Goal: Task Accomplishment & Management: Manage account settings

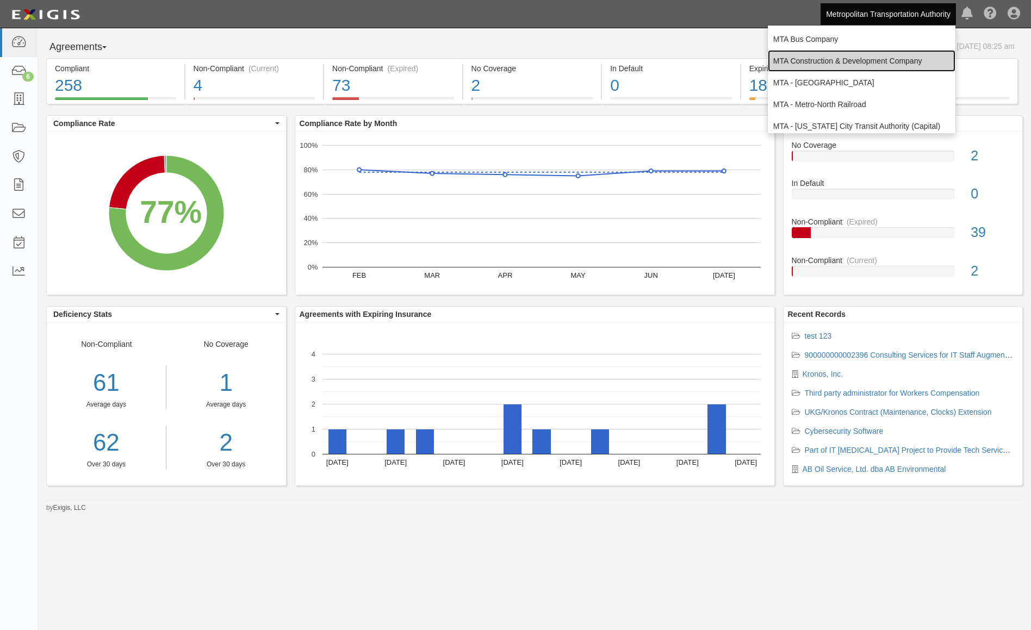
click at [855, 55] on link "MTA Construction & Development Company" at bounding box center [861, 61] width 188 height 22
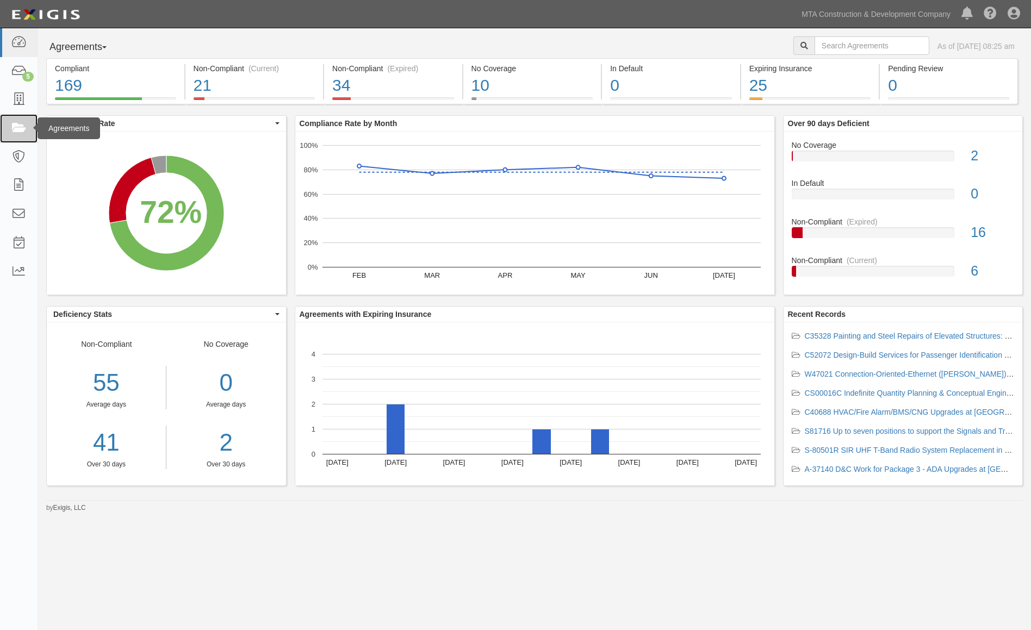
click at [34, 134] on link at bounding box center [19, 128] width 38 height 29
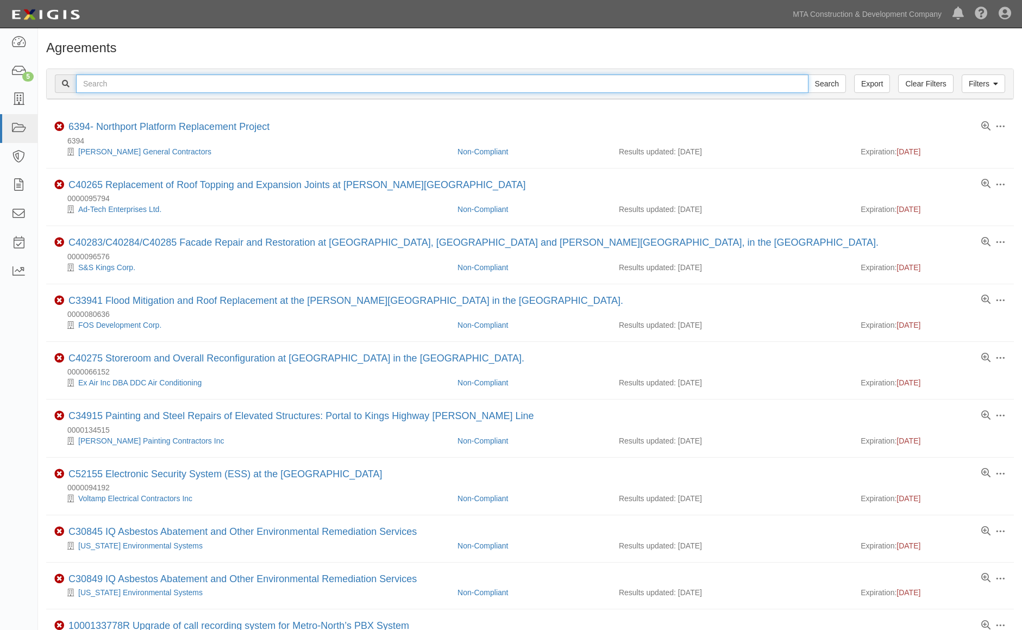
click at [269, 86] on input "text" at bounding box center [442, 83] width 733 height 18
type input "test"
click at [808, 74] on input "Search" at bounding box center [827, 83] width 38 height 18
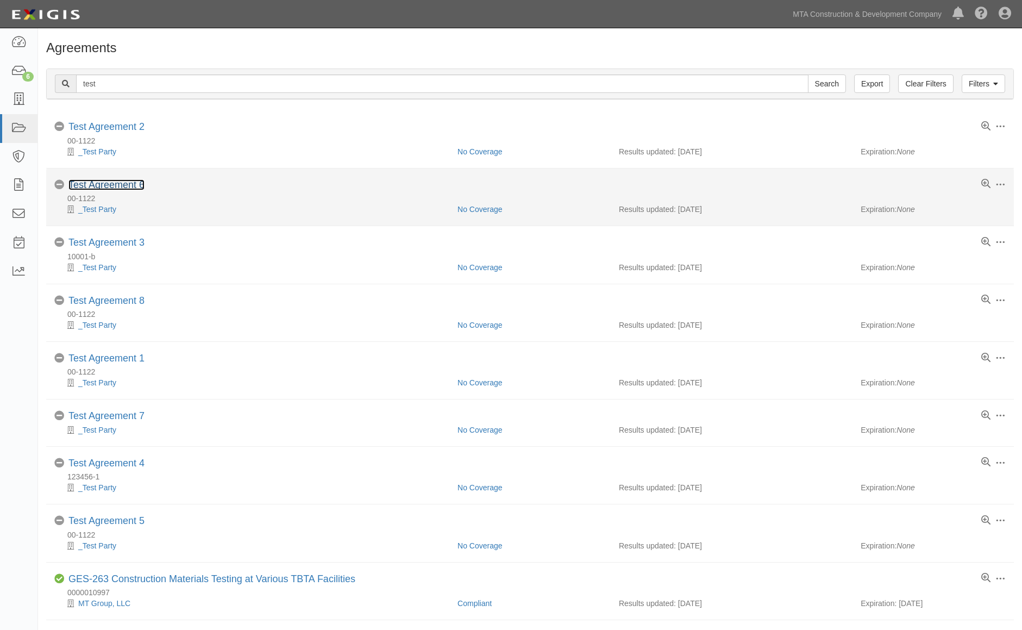
click at [103, 184] on link "Test Agreement 6" at bounding box center [106, 184] width 76 height 11
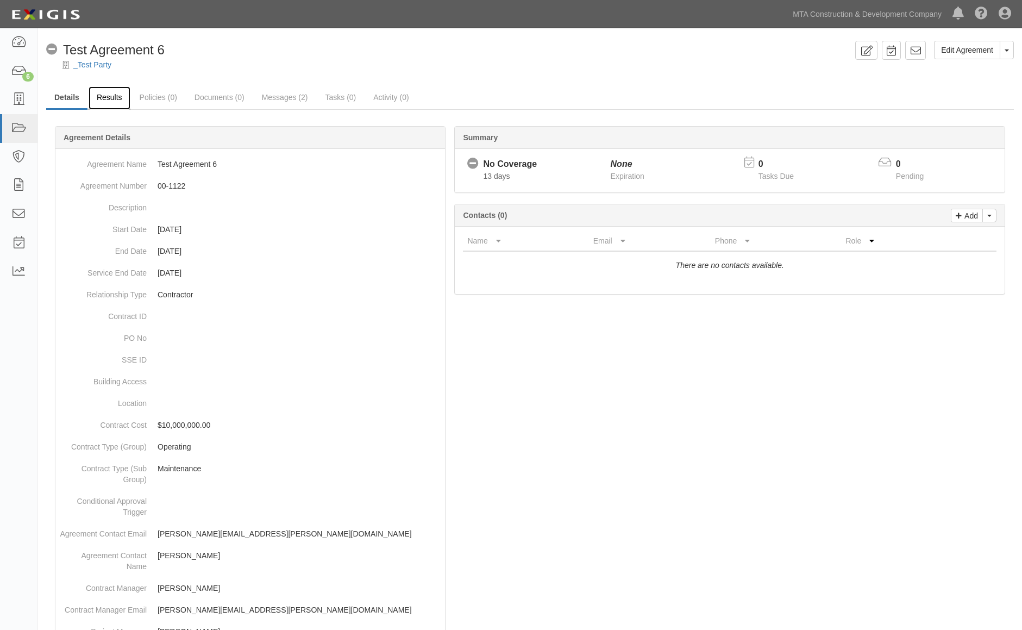
click at [117, 93] on link "Results" at bounding box center [110, 97] width 42 height 23
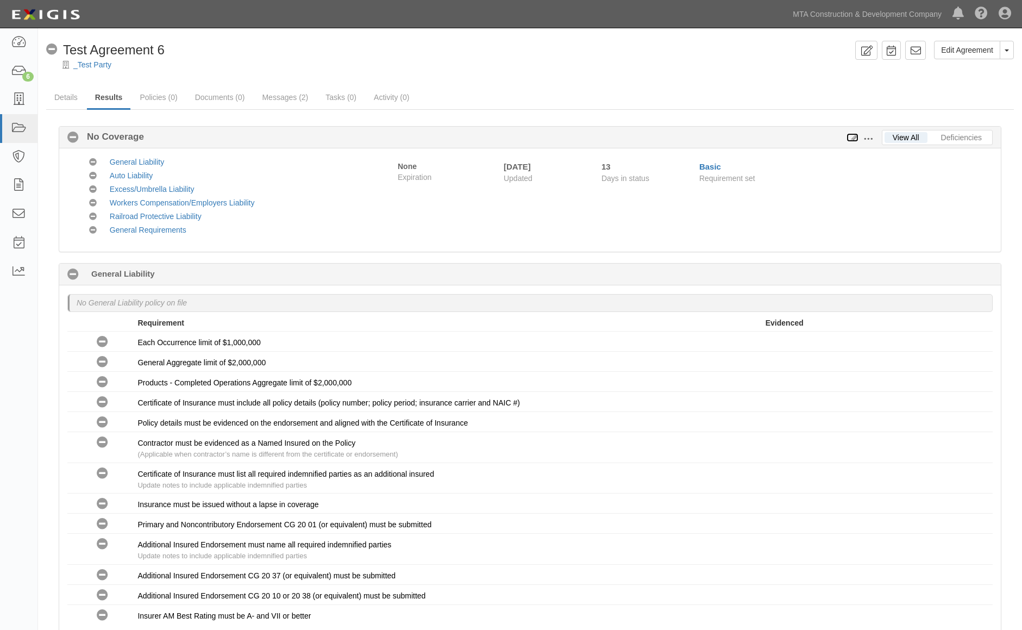
click at [854, 135] on icon at bounding box center [853, 138] width 12 height 8
click at [864, 136] on span at bounding box center [869, 139] width 10 height 10
click at [914, 139] on link "Edit Requirements" at bounding box center [919, 137] width 86 height 20
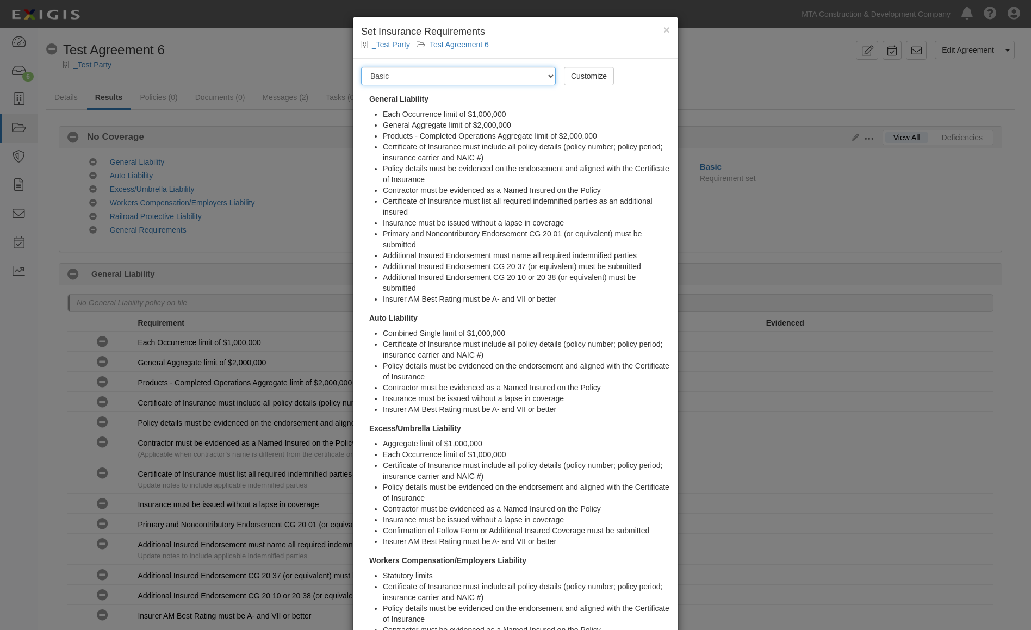
click at [515, 74] on select "-- Select requirement set -- Basic Basic Basic Enhanced Option for Operating Ag…" at bounding box center [458, 76] width 195 height 18
click at [361, 67] on select "-- Select requirement set -- Basic Basic Basic Enhanced Option for Operating Ag…" at bounding box center [458, 76] width 195 height 18
click at [514, 73] on select "-- Select requirement set -- Basic Basic Basic Enhanced Option for Operating Ag…" at bounding box center [458, 76] width 195 height 18
click at [361, 67] on select "-- Select requirement set -- Basic Basic Basic Enhanced Option for Operating Ag…" at bounding box center [458, 76] width 195 height 18
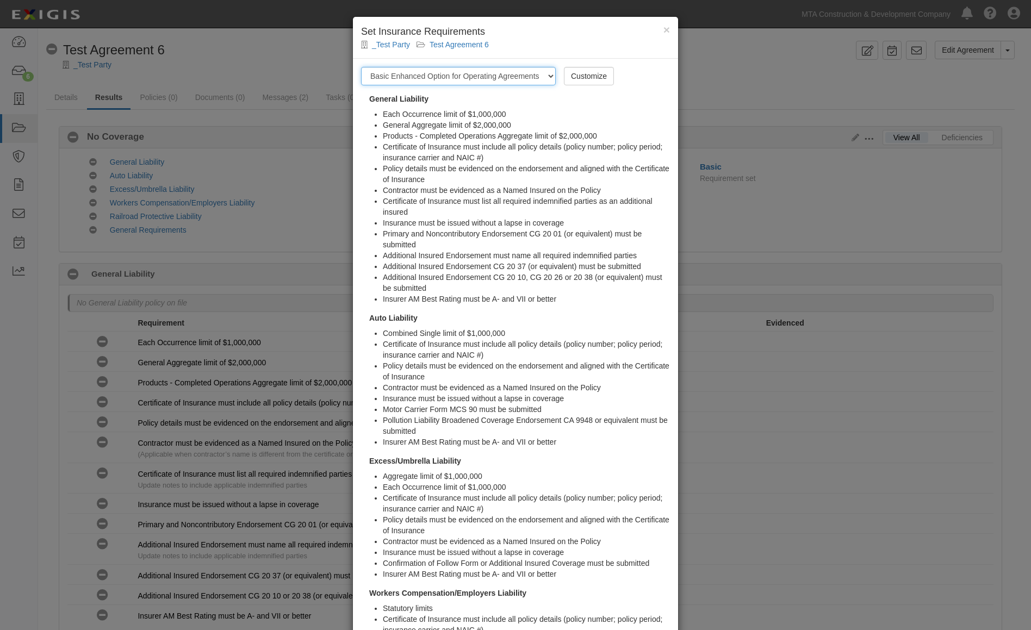
click at [497, 74] on select "-- Select requirement set -- Basic Basic Basic Enhanced Option for Operating Ag…" at bounding box center [458, 76] width 195 height 18
select select "7475"
click at [361, 67] on select "-- Select requirement set -- Basic Basic Basic Enhanced Option for Operating Ag…" at bounding box center [458, 76] width 195 height 18
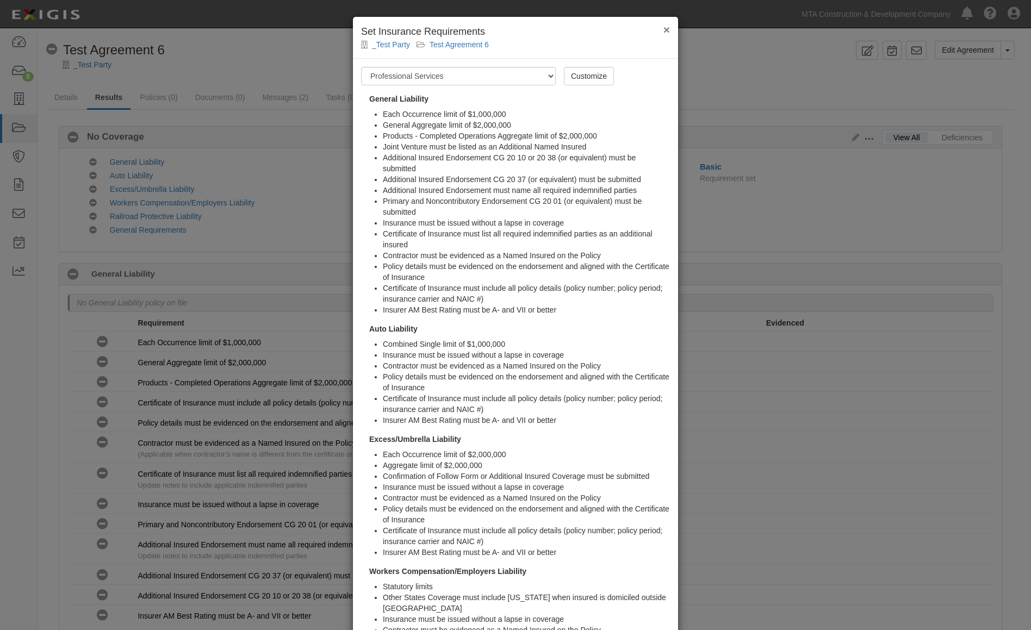
click at [663, 30] on span "×" at bounding box center [666, 29] width 7 height 13
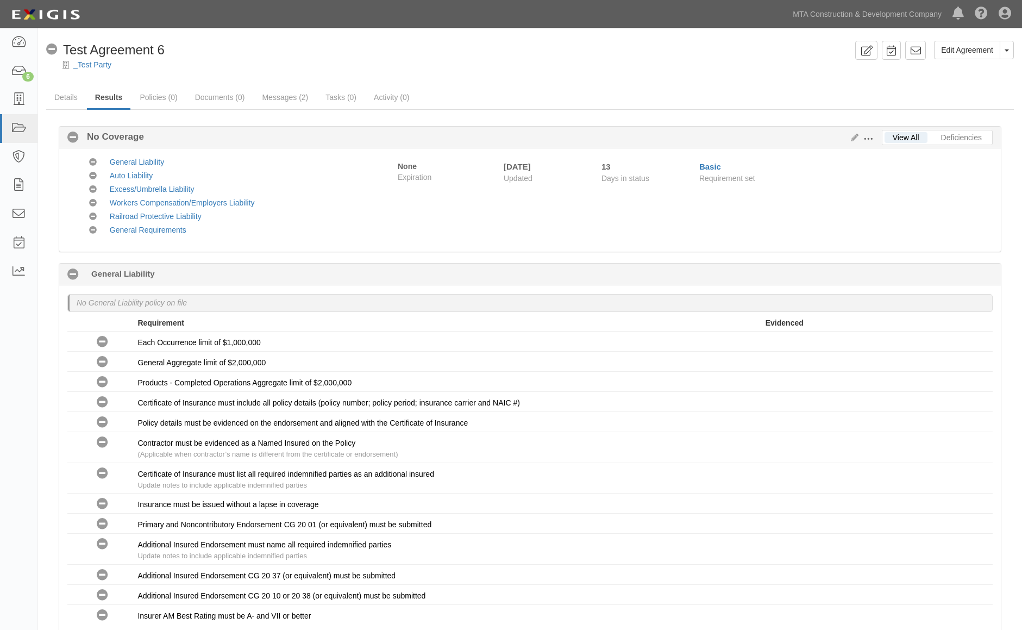
click at [870, 136] on span at bounding box center [869, 139] width 10 height 10
click at [934, 136] on link "Edit Requirements" at bounding box center [919, 137] width 86 height 20
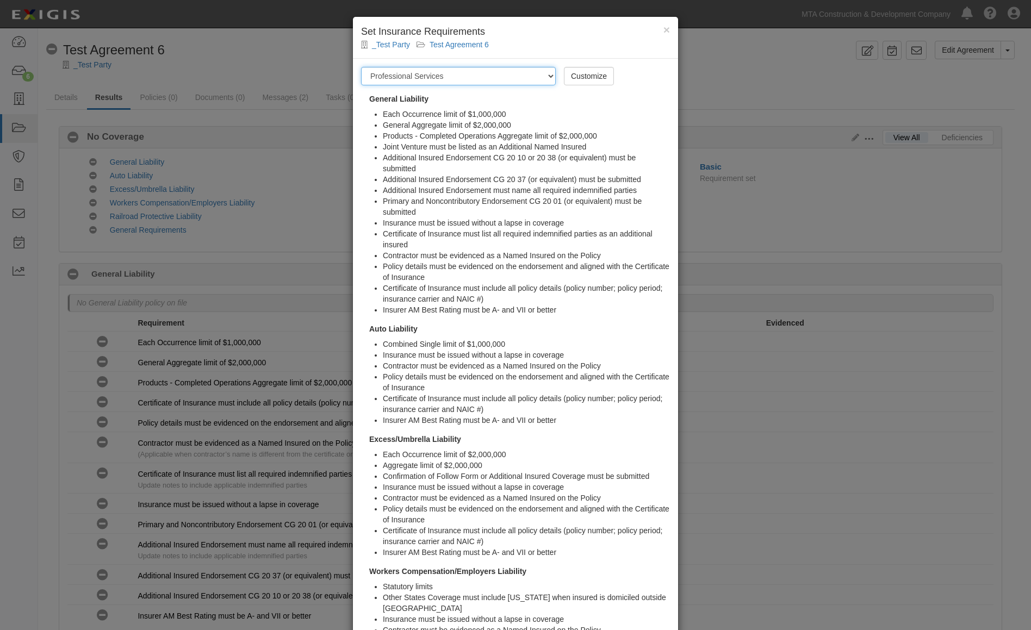
click at [513, 84] on select "-- Select requirement set -- Basic Basic Basic Enhanced Option for Operating Ag…" at bounding box center [458, 76] width 195 height 18
select select
click at [361, 67] on select "-- Select requirement set -- Basic Basic Basic Enhanced Option for Operating Ag…" at bounding box center [458, 76] width 195 height 18
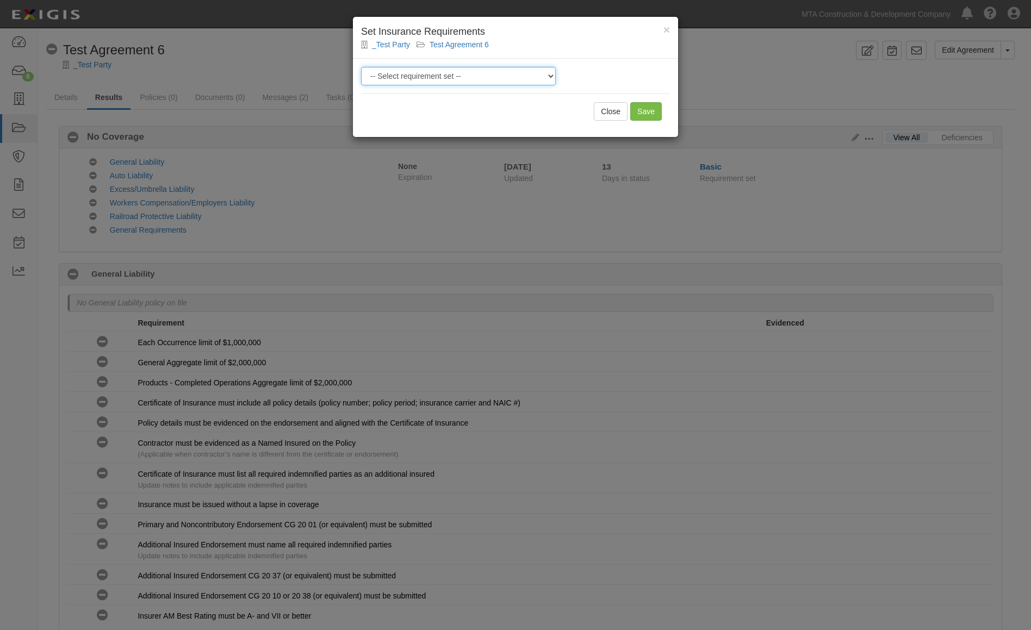
click at [504, 74] on select "-- Select requirement set -- Basic Basic Basic Enhanced Option for Operating Ag…" at bounding box center [458, 76] width 195 height 18
click at [532, 75] on select "-- Select requirement set -- Basic Basic Basic Enhanced Option for Operating Ag…" at bounding box center [458, 76] width 195 height 18
click at [611, 111] on button "Close" at bounding box center [611, 111] width 34 height 18
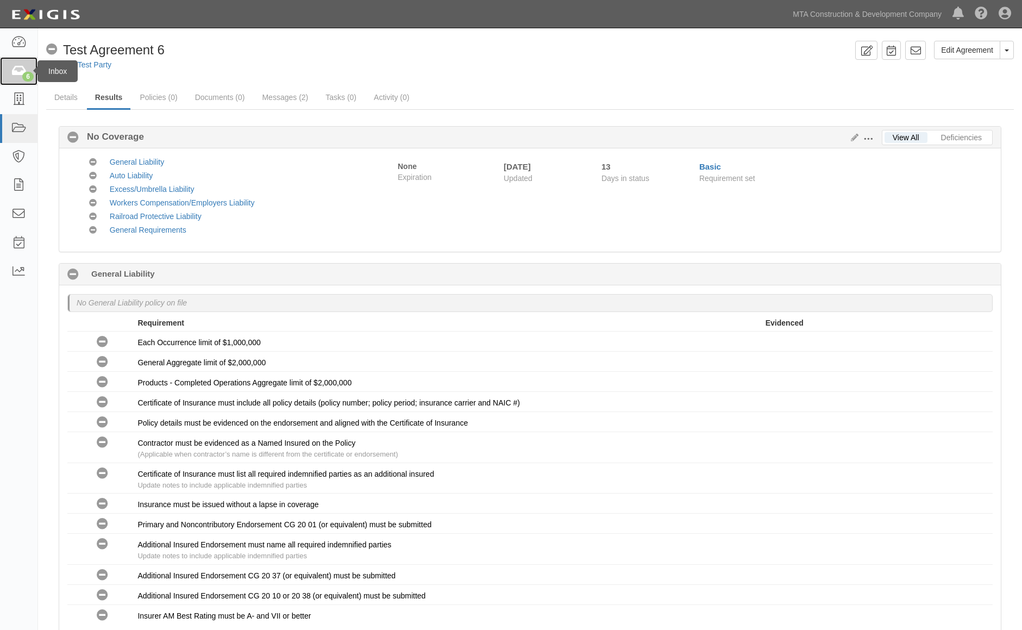
click at [21, 73] on icon at bounding box center [18, 71] width 15 height 13
